Goal: Use online tool/utility: Utilize a website feature to perform a specific function

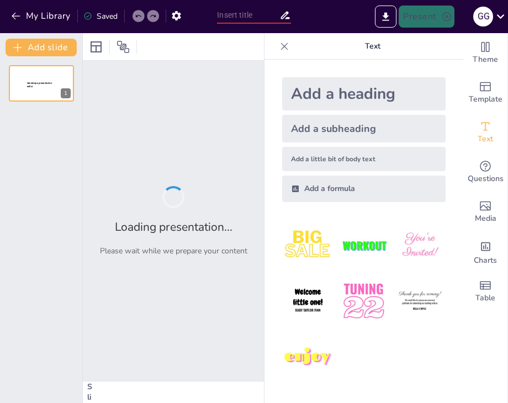
type input "O'zbekcha So'zlar: Qiziqarli Test"
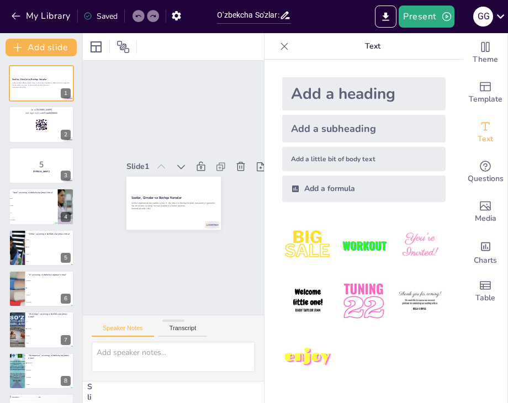
checkbox input "true"
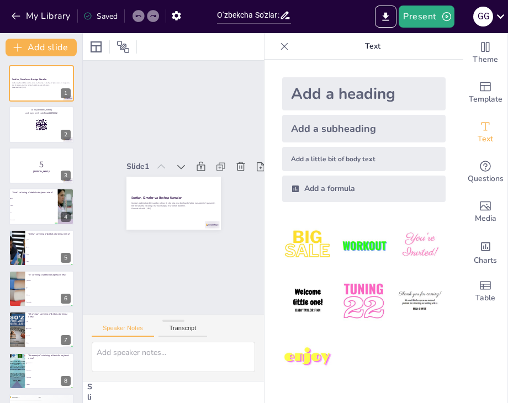
checkbox input "true"
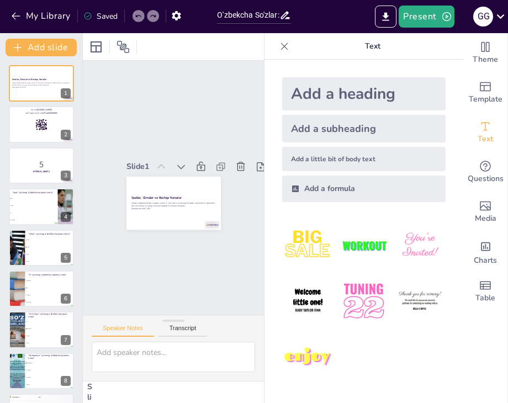
checkbox input "true"
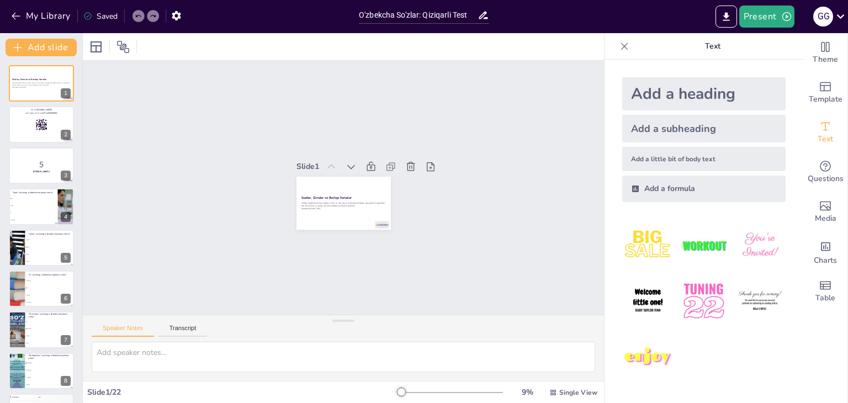
checkbox input "true"
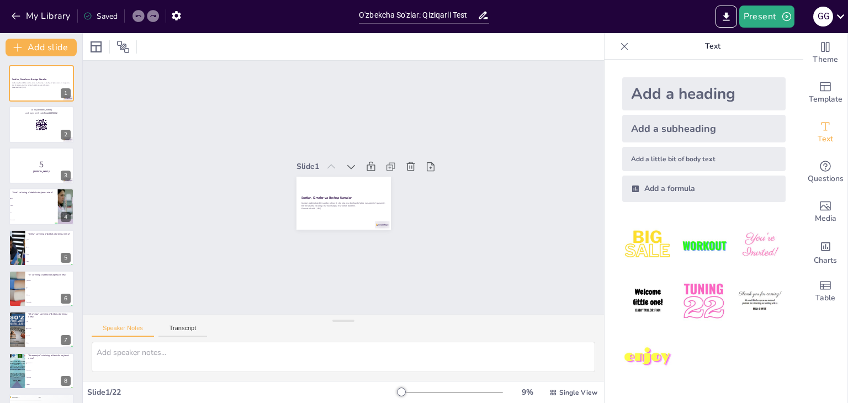
checkbox input "true"
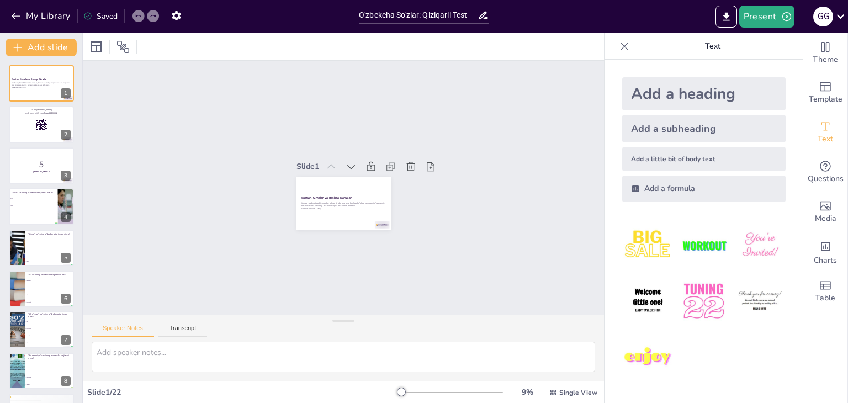
checkbox input "true"
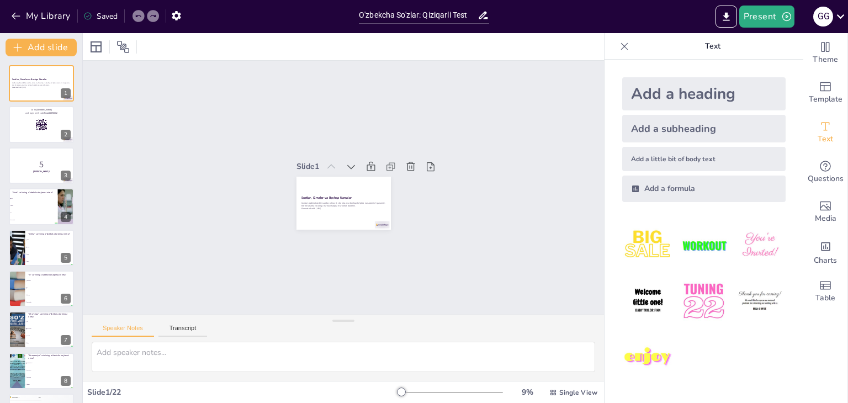
checkbox input "true"
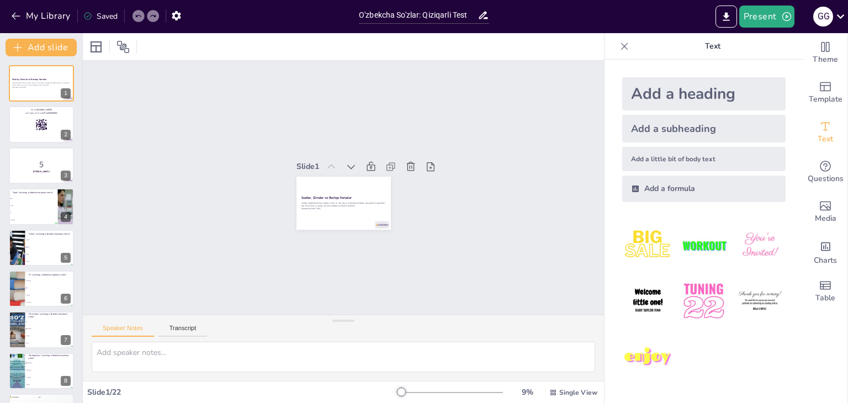
checkbox input "true"
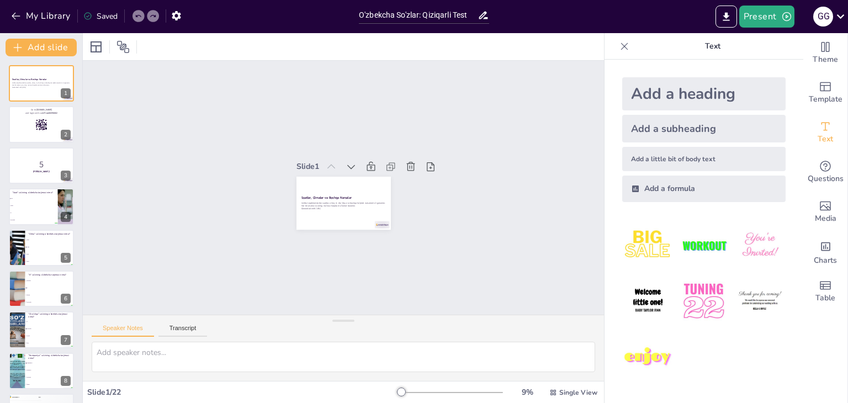
checkbox input "true"
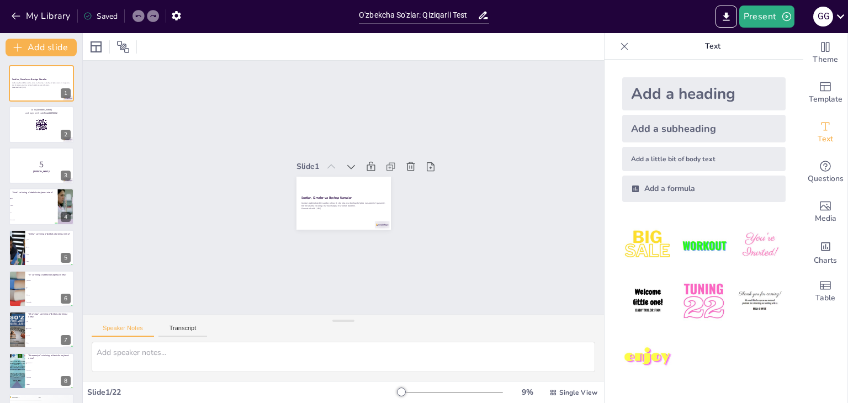
checkbox input "true"
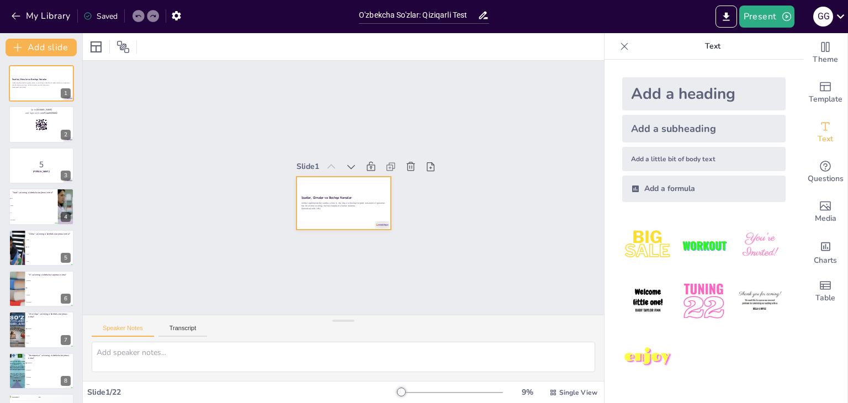
checkbox input "true"
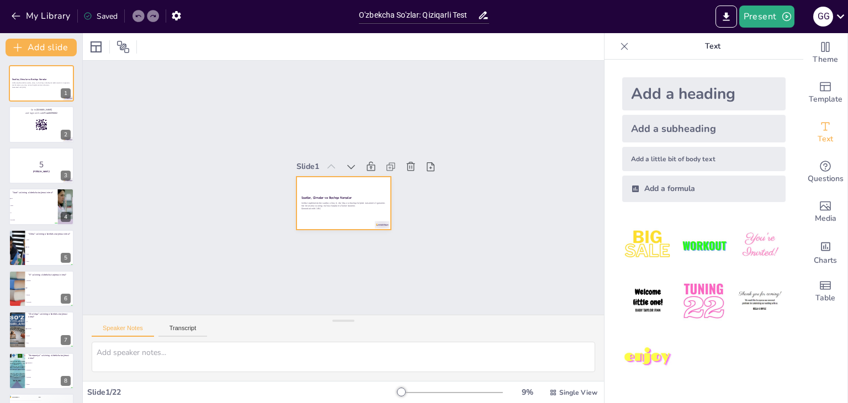
checkbox input "true"
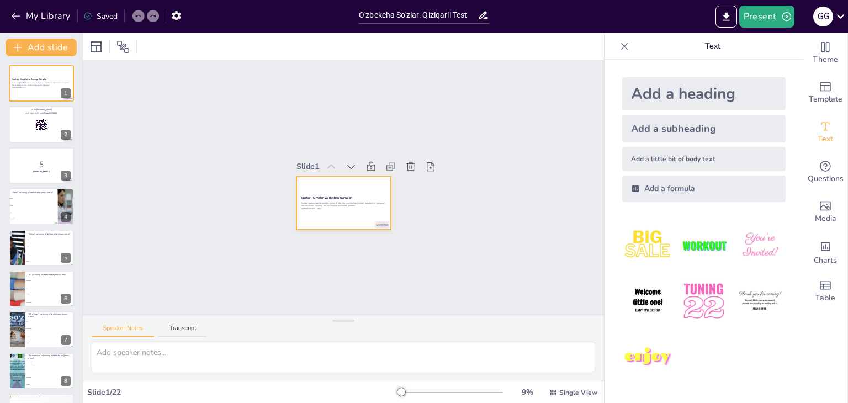
checkbox input "true"
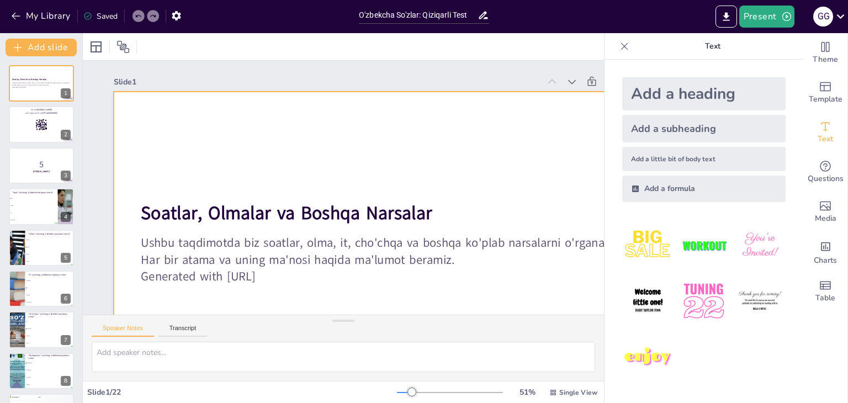
checkbox input "true"
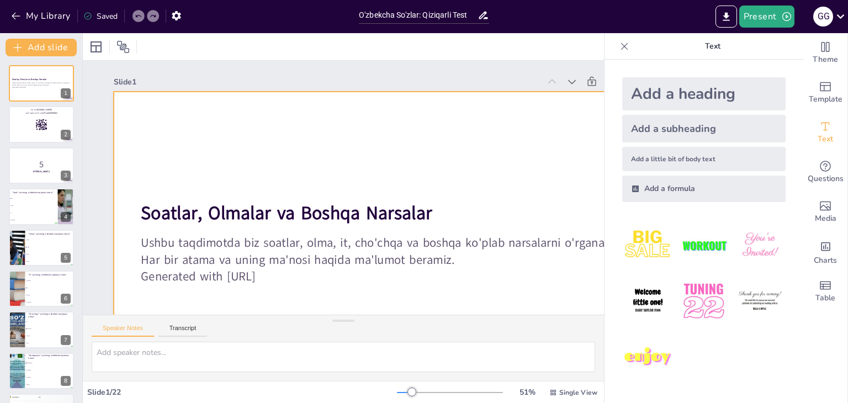
checkbox input "true"
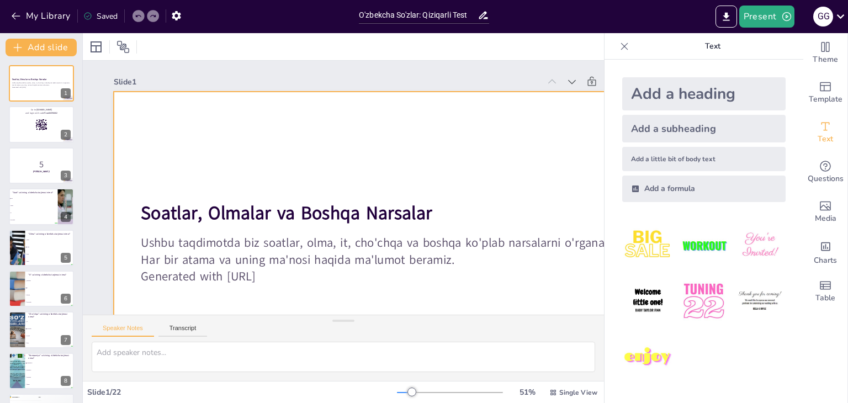
checkbox input "true"
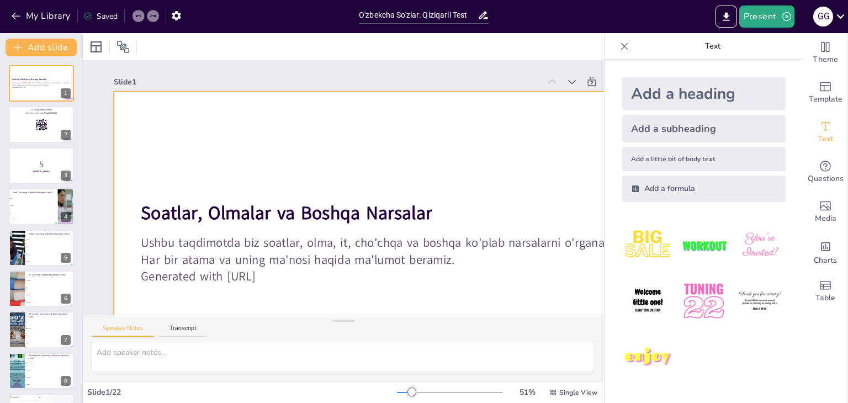
checkbox input "true"
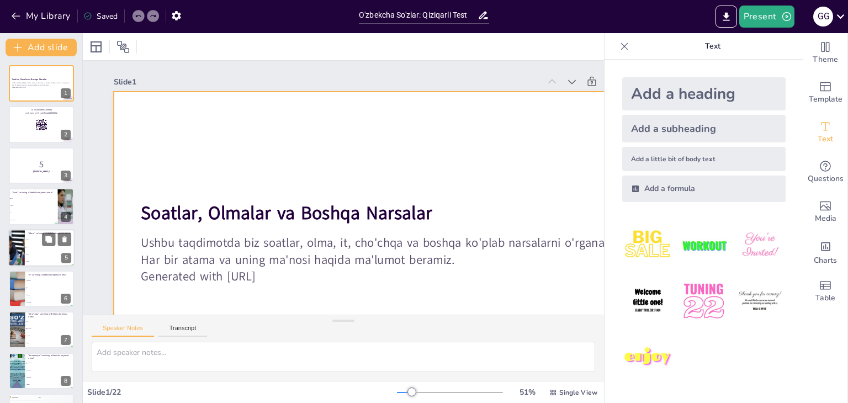
checkbox input "true"
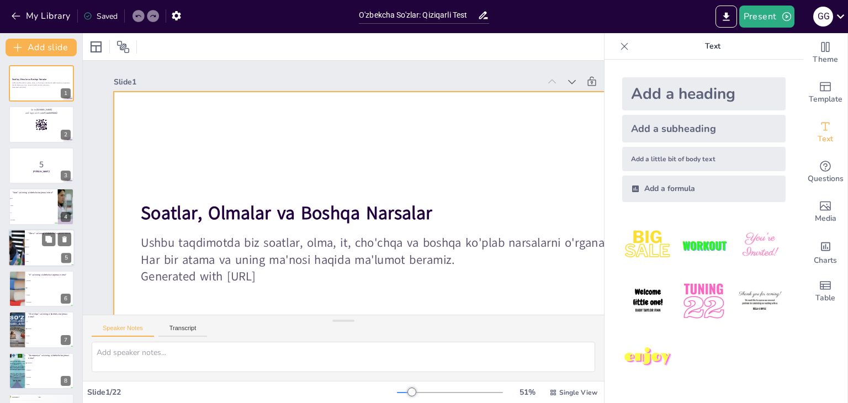
checkbox input "true"
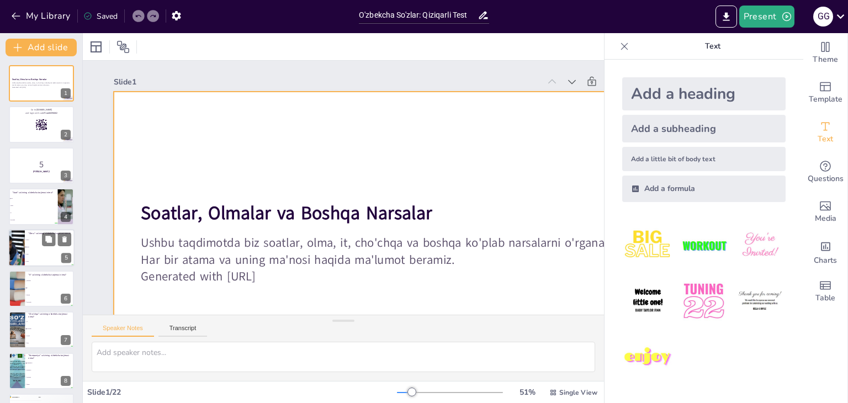
checkbox input "true"
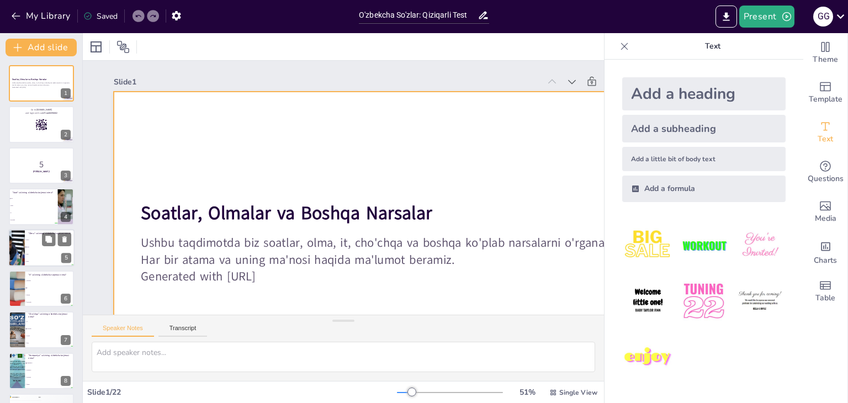
checkbox input "true"
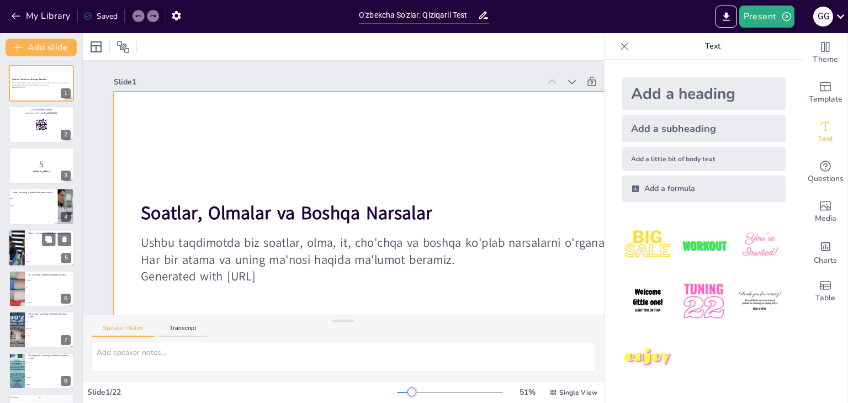
checkbox input "true"
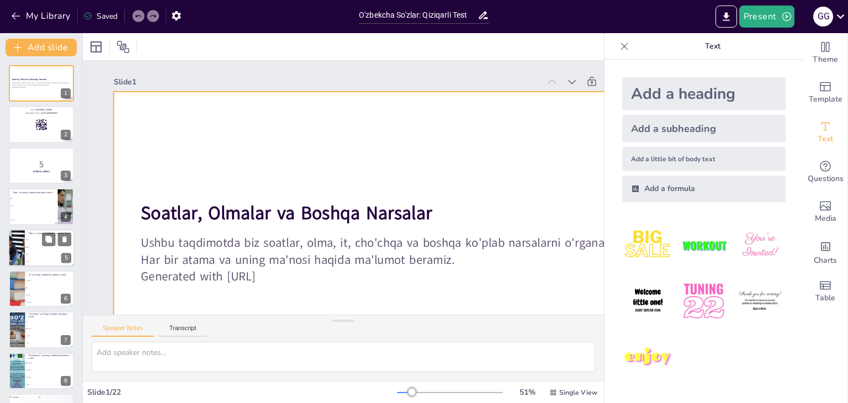
checkbox input "true"
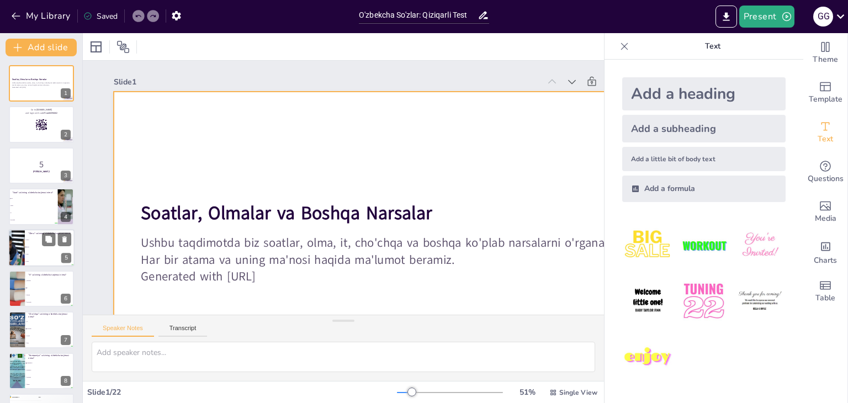
checkbox input "true"
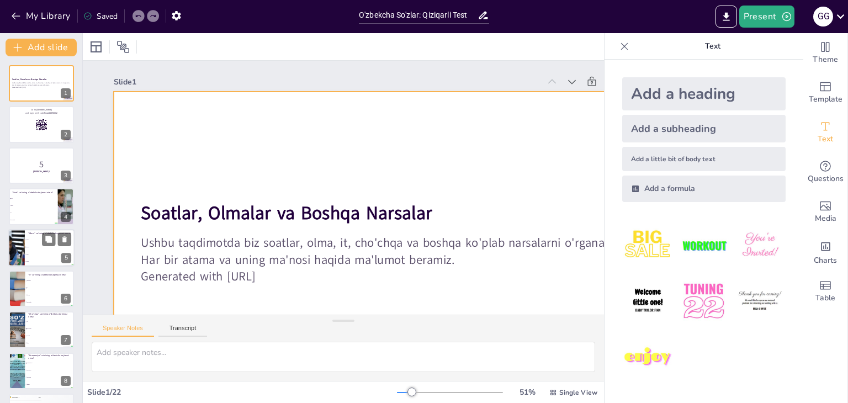
checkbox input "true"
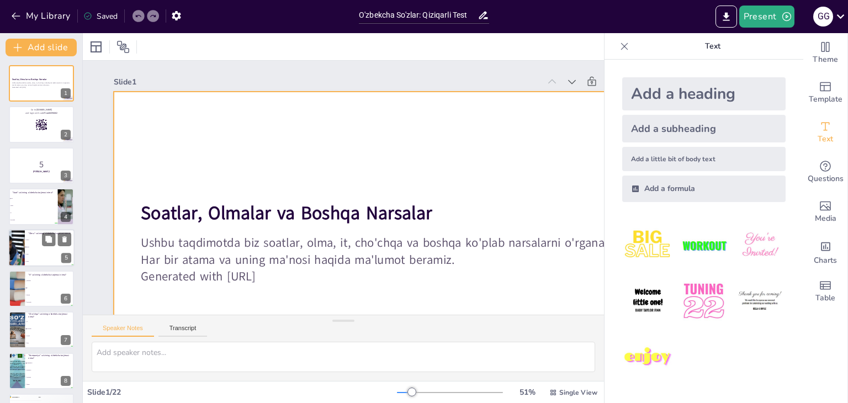
checkbox input "true"
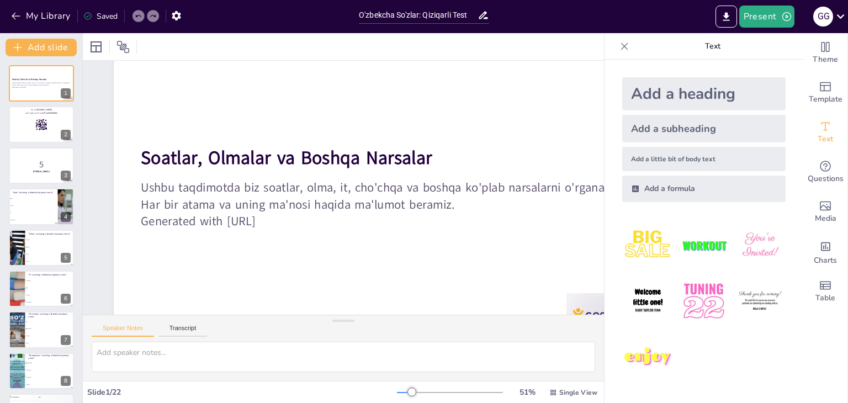
checkbox input "true"
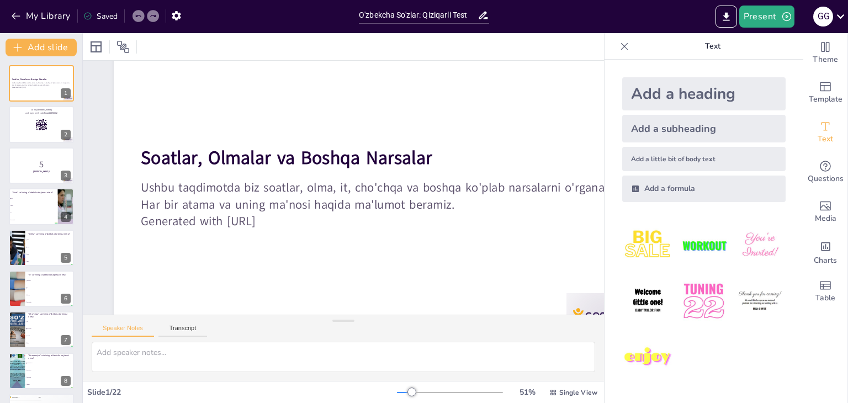
checkbox input "true"
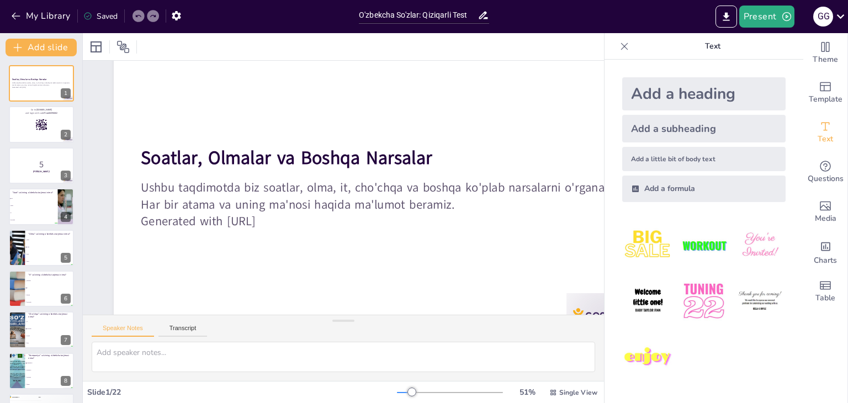
checkbox input "true"
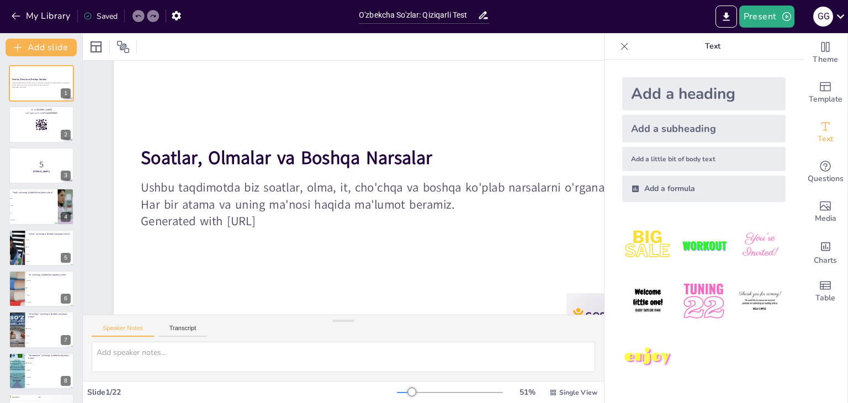
checkbox input "true"
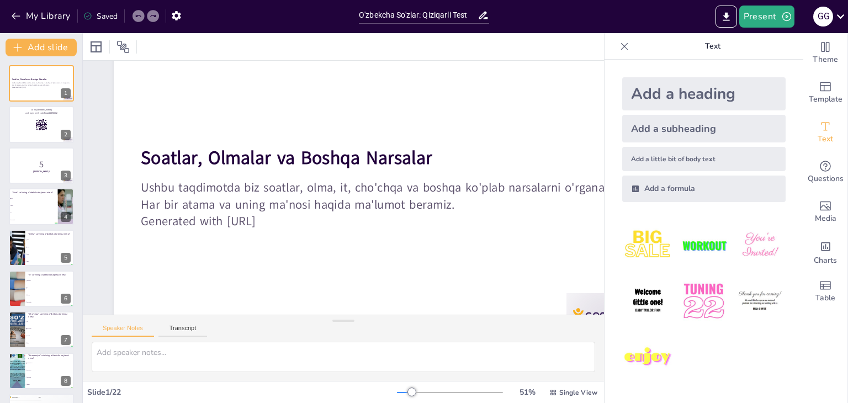
checkbox input "true"
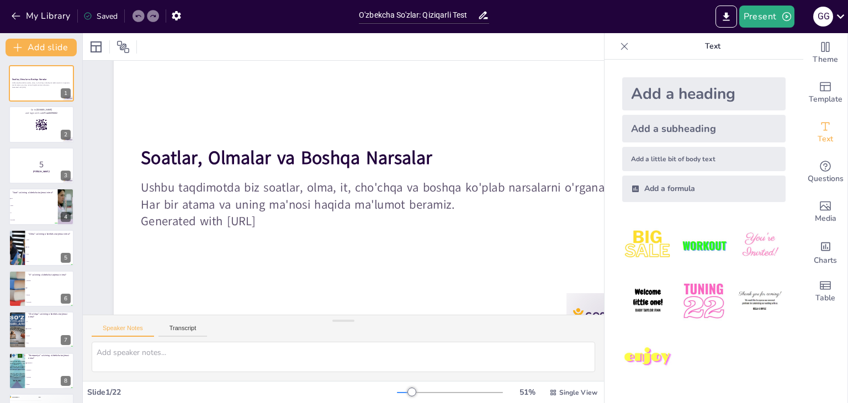
checkbox input "true"
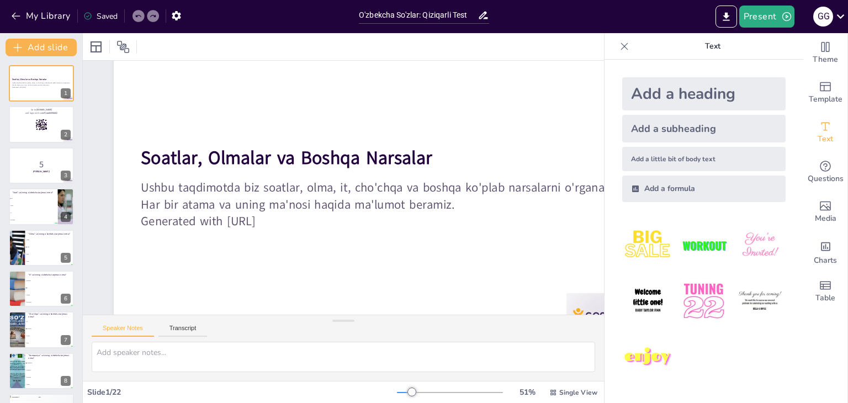
checkbox input "true"
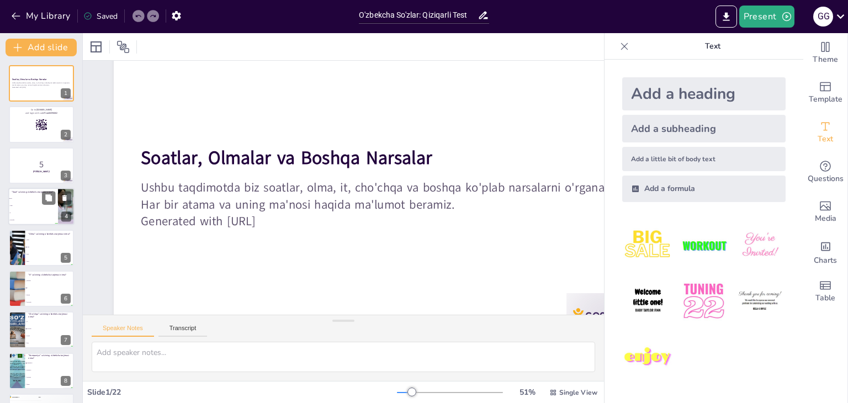
checkbox input "true"
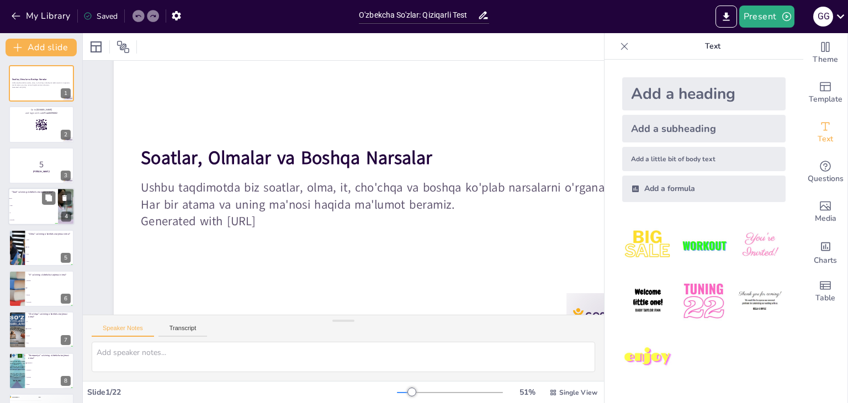
checkbox input "true"
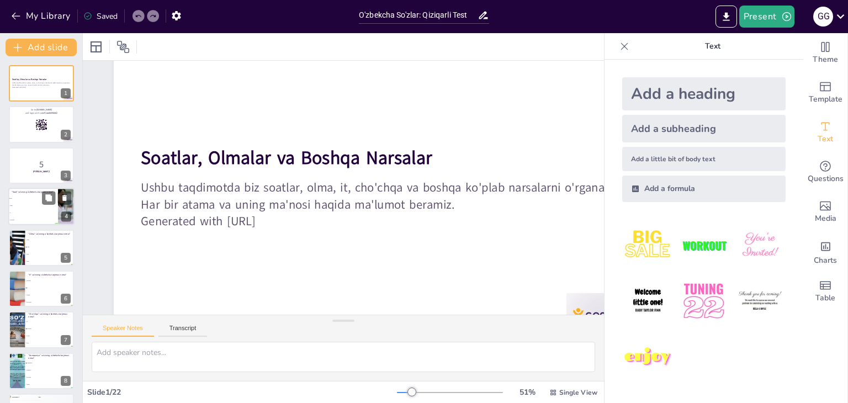
checkbox input "true"
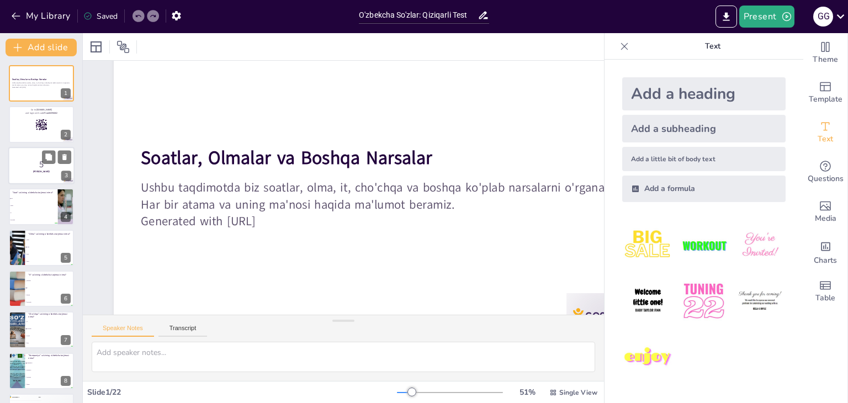
checkbox input "true"
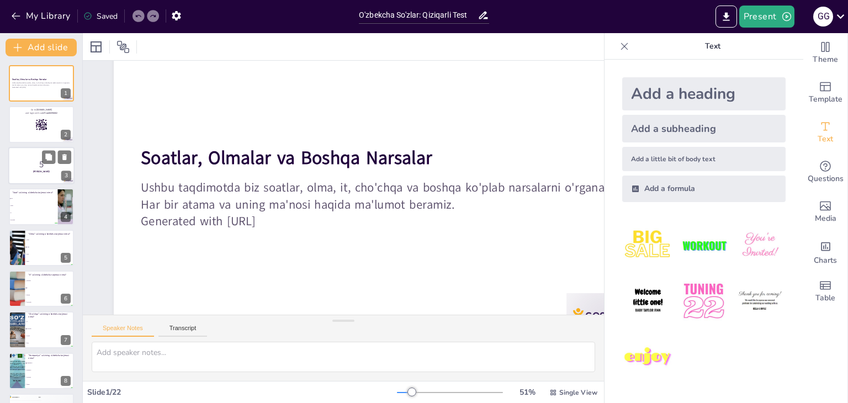
checkbox input "true"
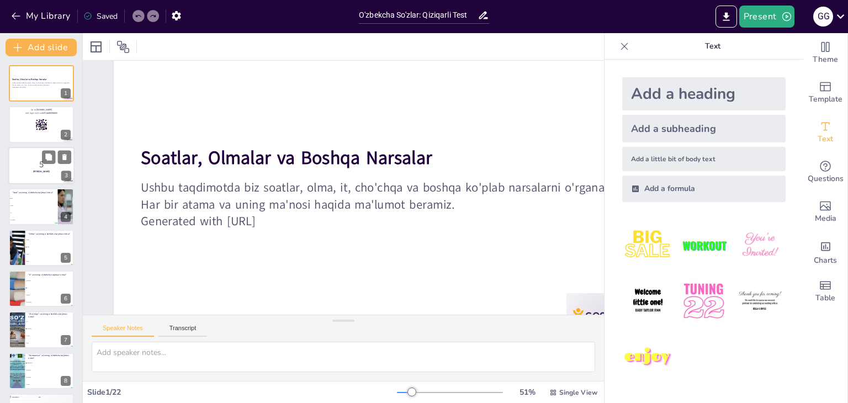
checkbox input "true"
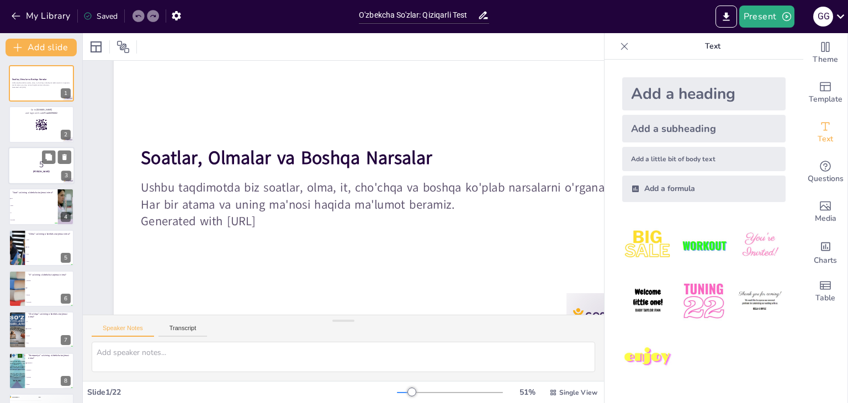
checkbox input "true"
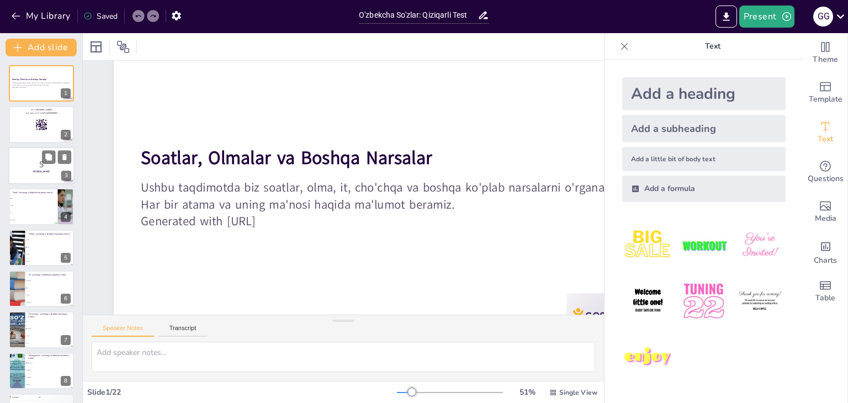
checkbox input "true"
click at [44, 167] on div "5 [PERSON_NAME]! 3" at bounding box center [41, 166] width 66 height 38
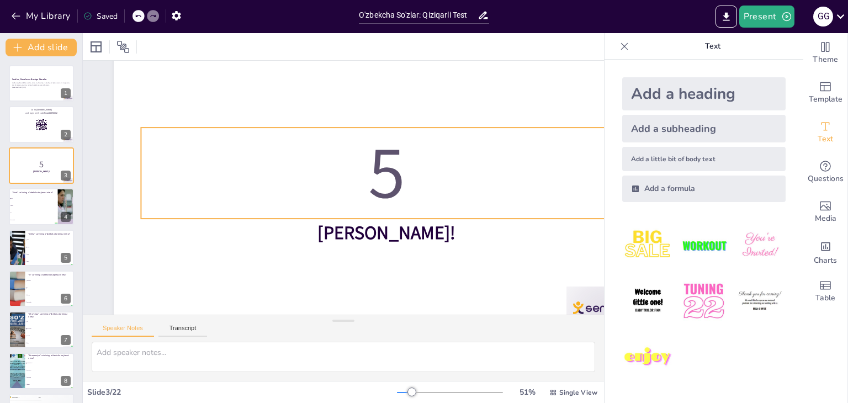
scroll to position [92, 0]
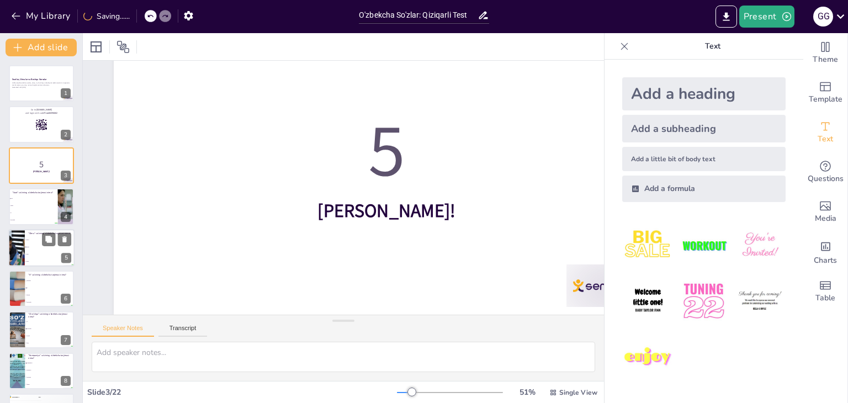
click at [45, 252] on li "nok" at bounding box center [50, 254] width 50 height 7
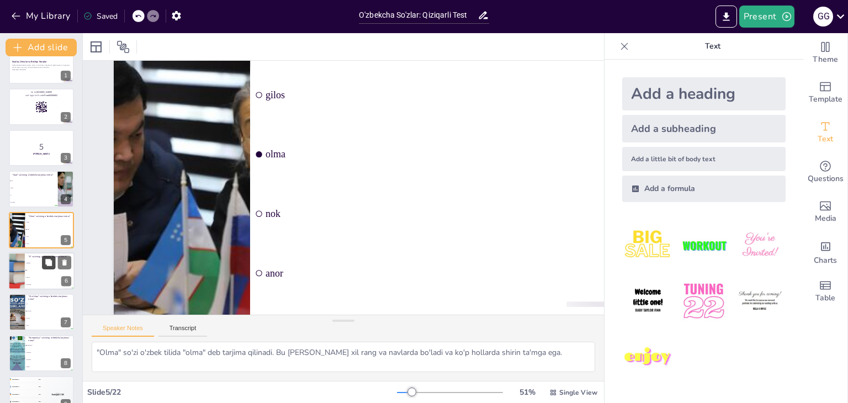
click at [49, 261] on icon at bounding box center [48, 262] width 7 height 7
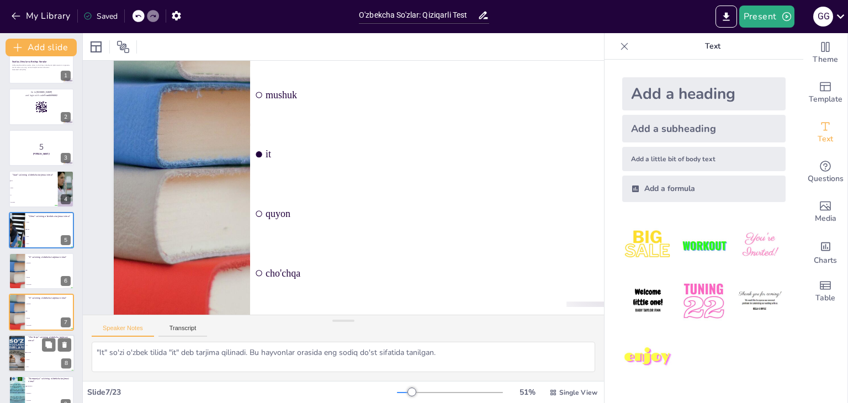
scroll to position [57, 0]
